Goal: Communication & Community: Share content

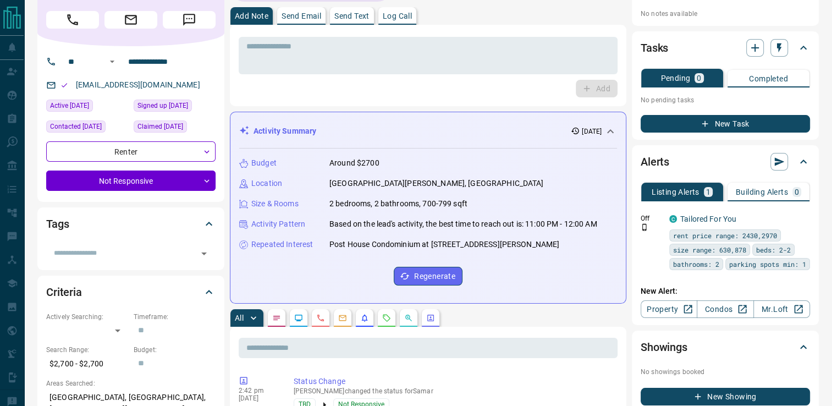
scroll to position [7, 0]
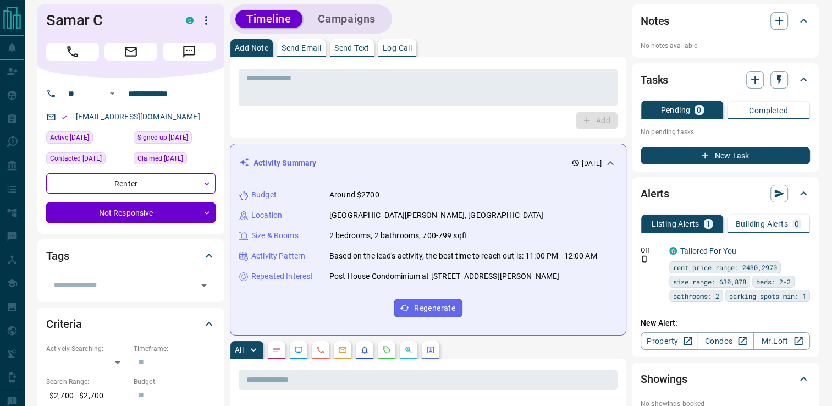
click at [350, 41] on button "Send Text" at bounding box center [352, 48] width 44 height 18
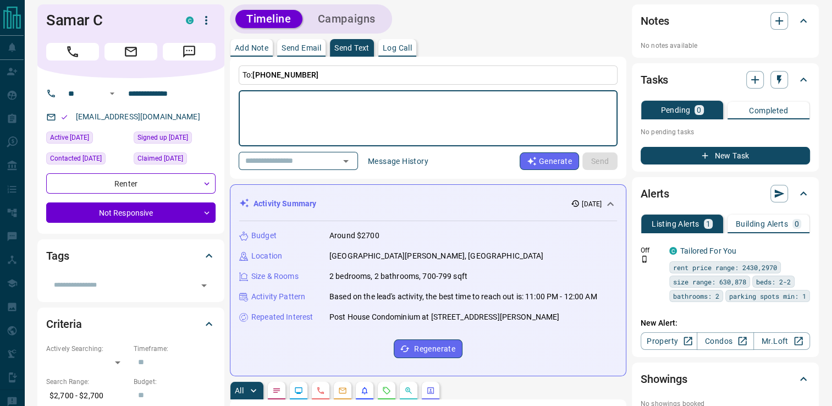
click at [311, 119] on textarea at bounding box center [428, 118] width 364 height 47
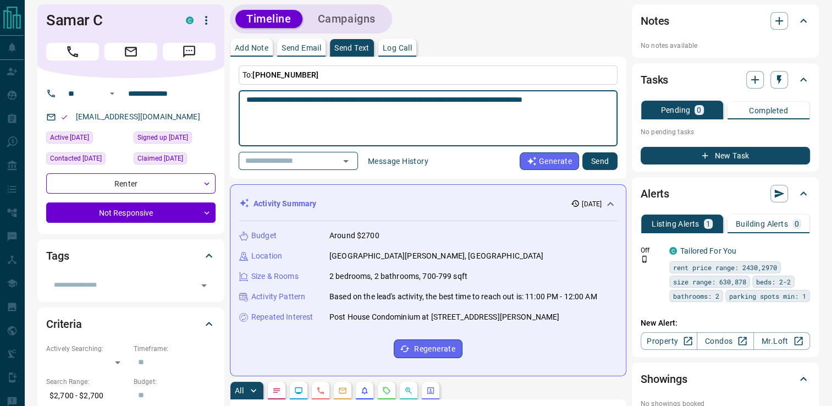
type textarea "**********"
click at [592, 160] on button "Send" at bounding box center [600, 161] width 35 height 18
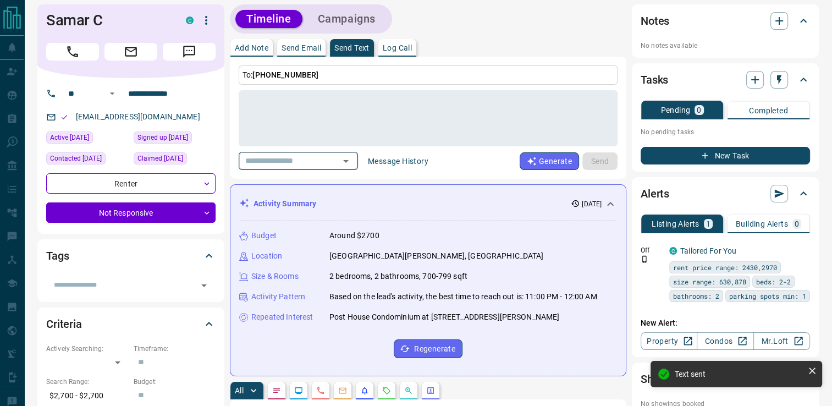
click at [315, 160] on input "text" at bounding box center [283, 161] width 84 height 14
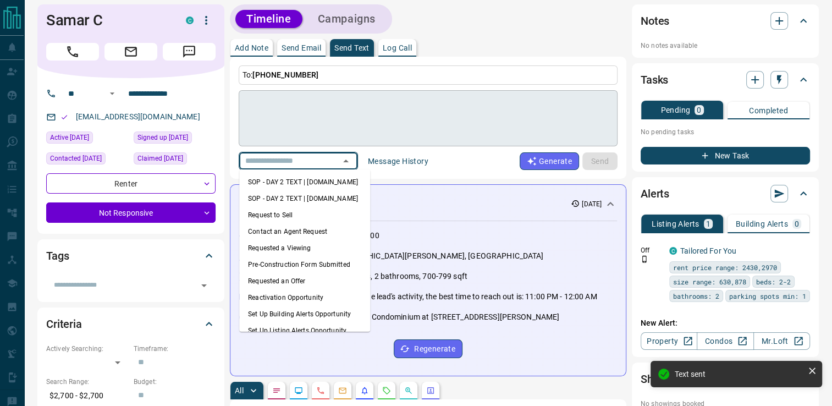
click at [345, 106] on textarea at bounding box center [428, 118] width 364 height 47
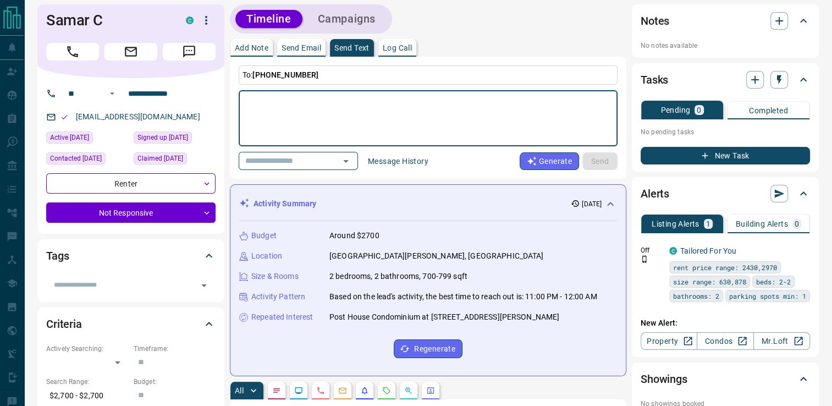
click at [290, 46] on p "Send Email" at bounding box center [302, 48] width 40 height 8
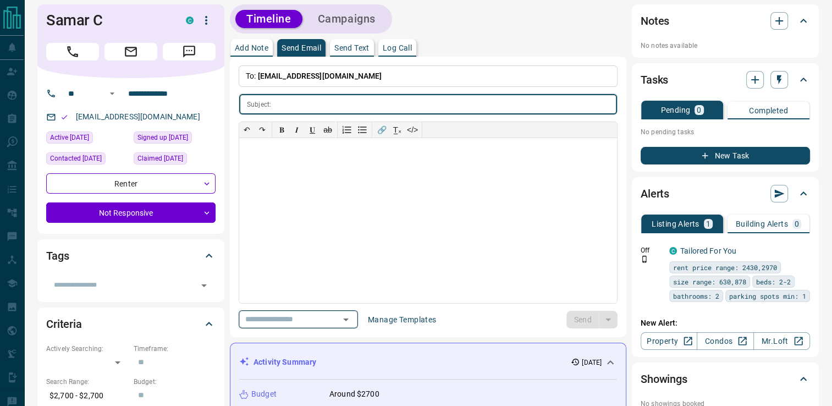
click at [343, 317] on div "​" at bounding box center [298, 319] width 119 height 18
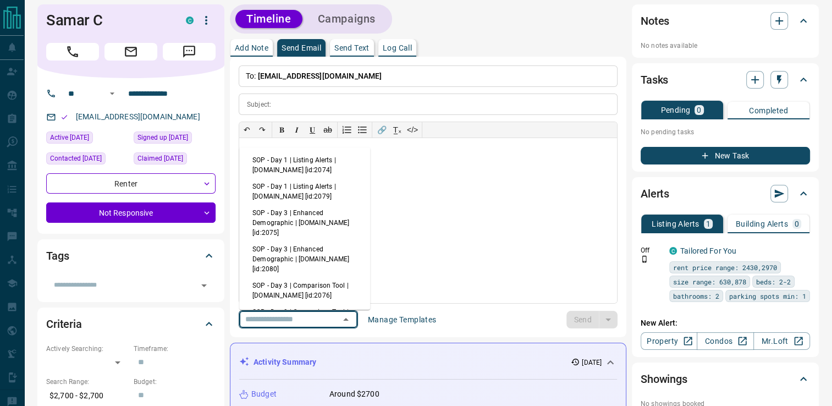
click at [305, 217] on li "SOP - Day 3 | Enhanced Demographic | [DOMAIN_NAME] [id:2075]" at bounding box center [304, 223] width 131 height 36
type input "**********"
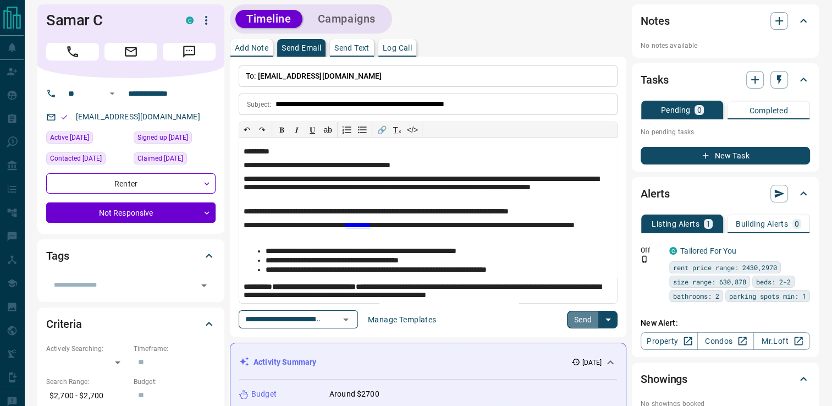
click at [587, 318] on button "Send" at bounding box center [583, 320] width 32 height 18
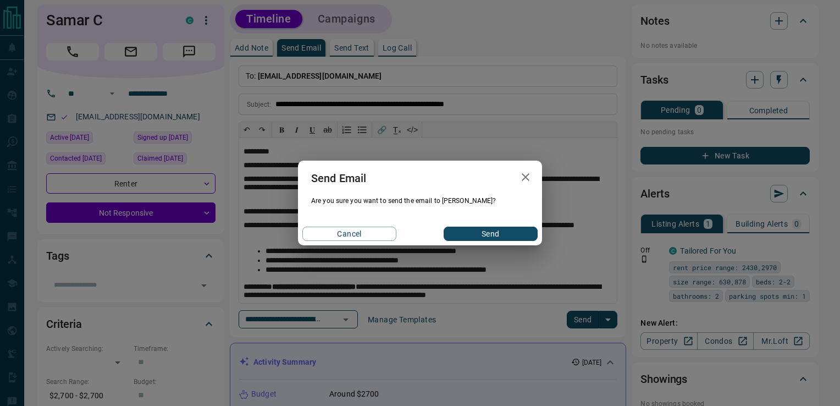
drag, startPoint x: 479, startPoint y: 235, endPoint x: 475, endPoint y: 226, distance: 9.9
click at [479, 234] on button "Send" at bounding box center [491, 234] width 94 height 14
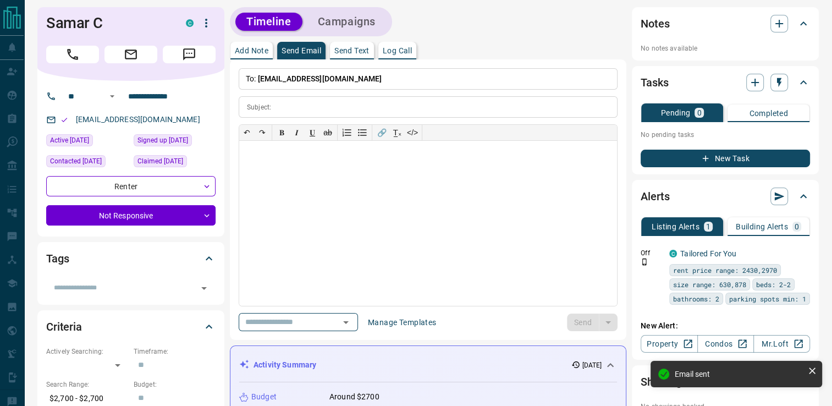
scroll to position [0, 0]
